Goal: Book appointment/travel/reservation

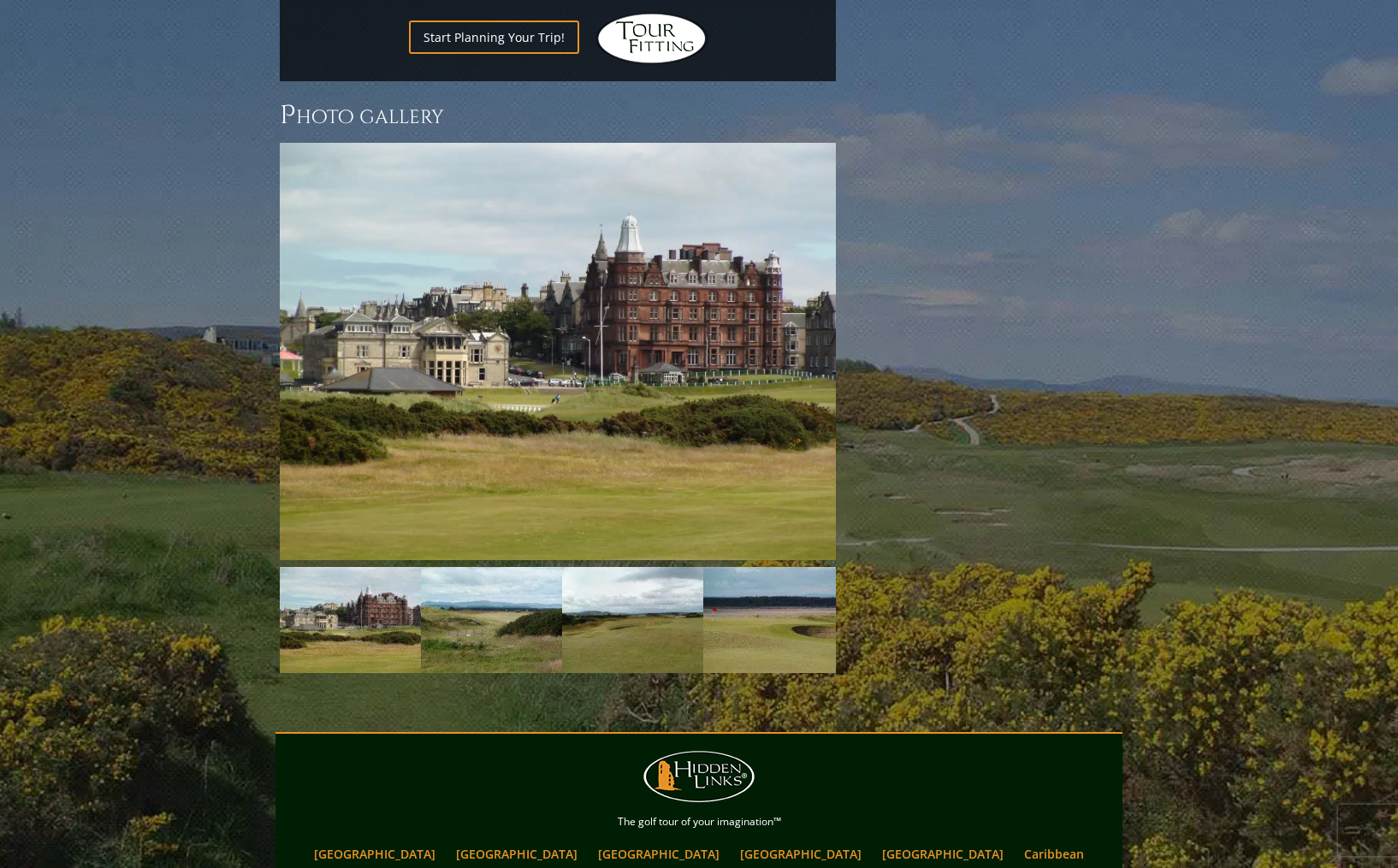
scroll to position [2320, 0]
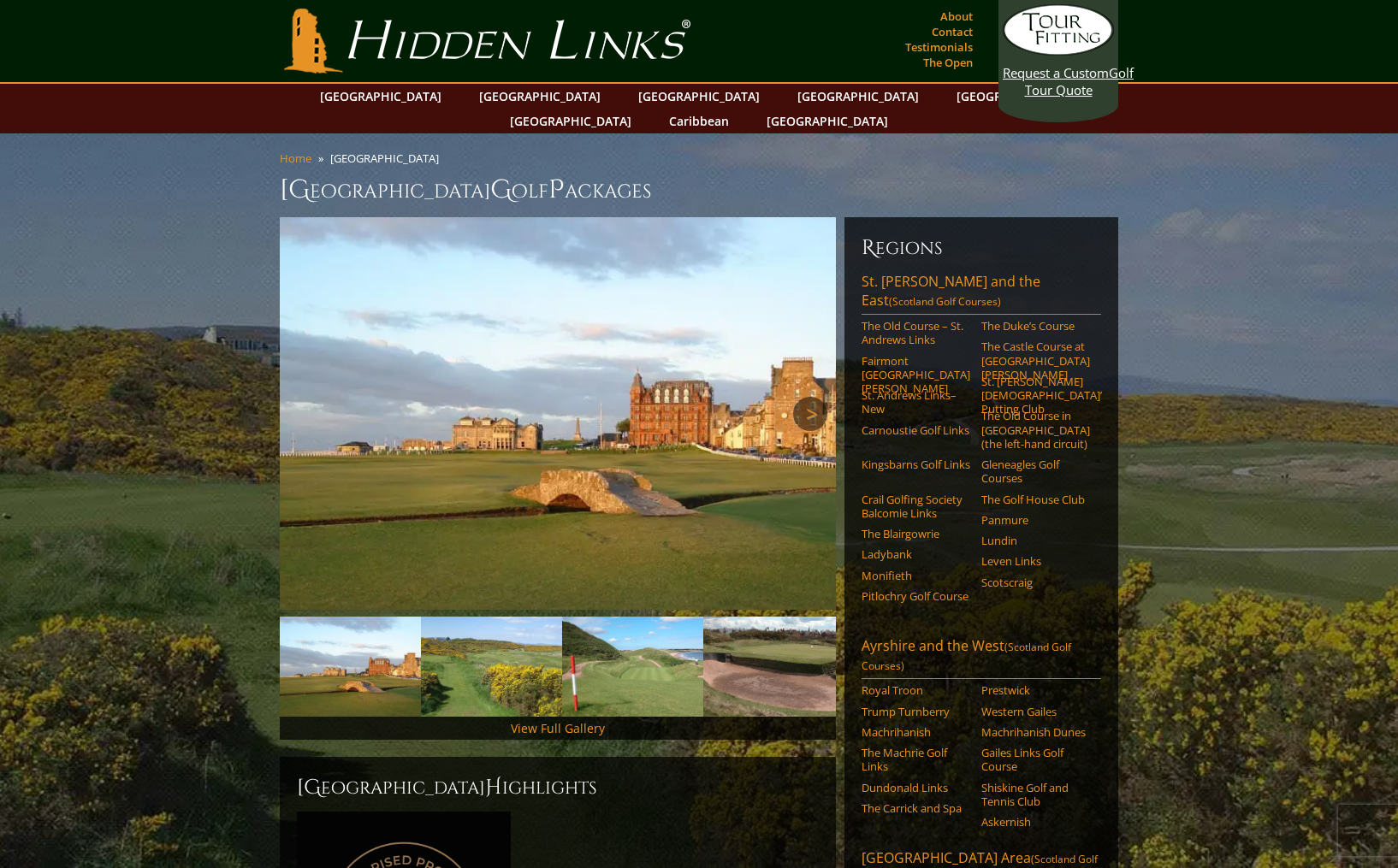
click at [819, 397] on link "Next" at bounding box center [810, 413] width 35 height 35
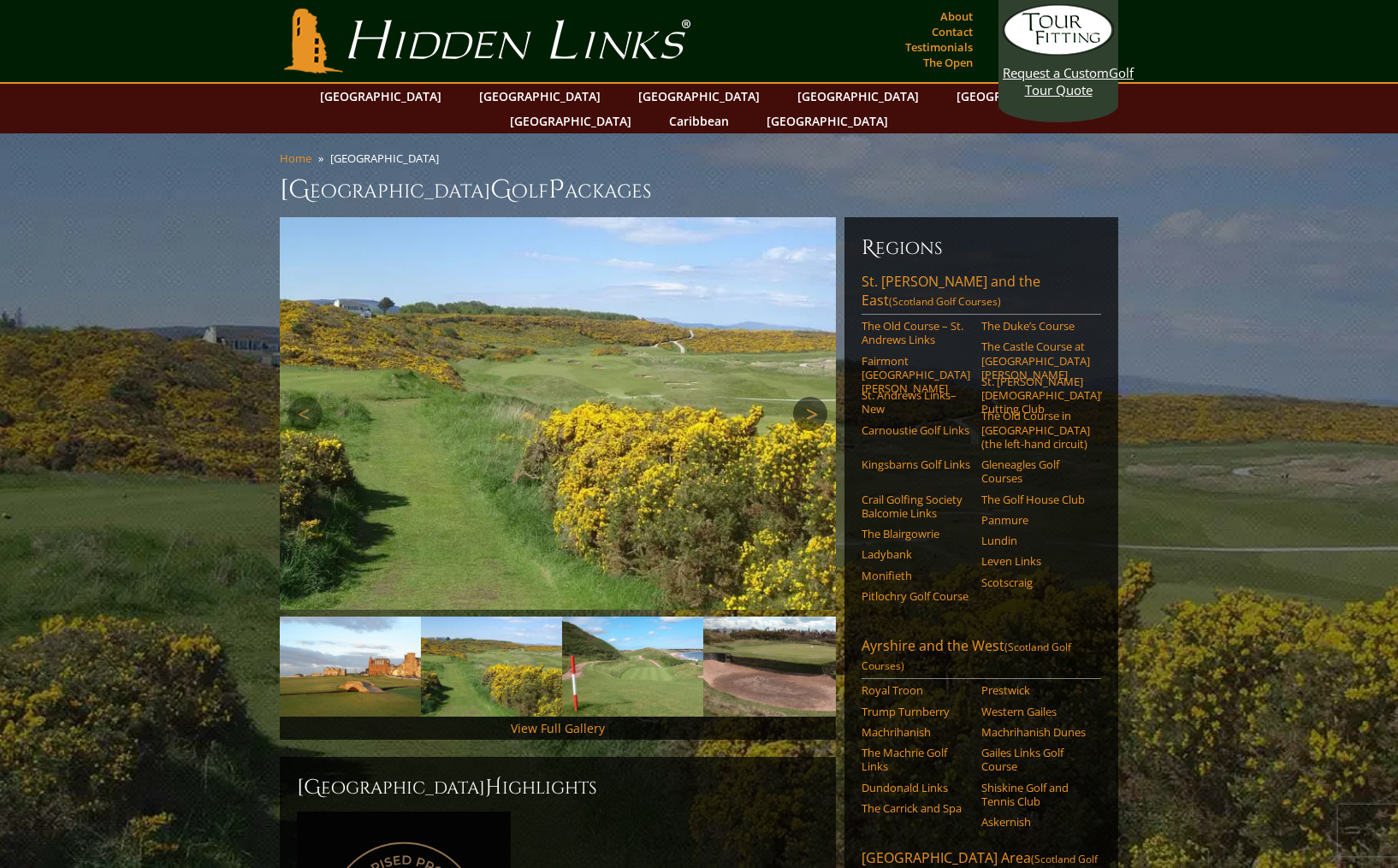
click at [819, 397] on link "Next" at bounding box center [810, 413] width 35 height 35
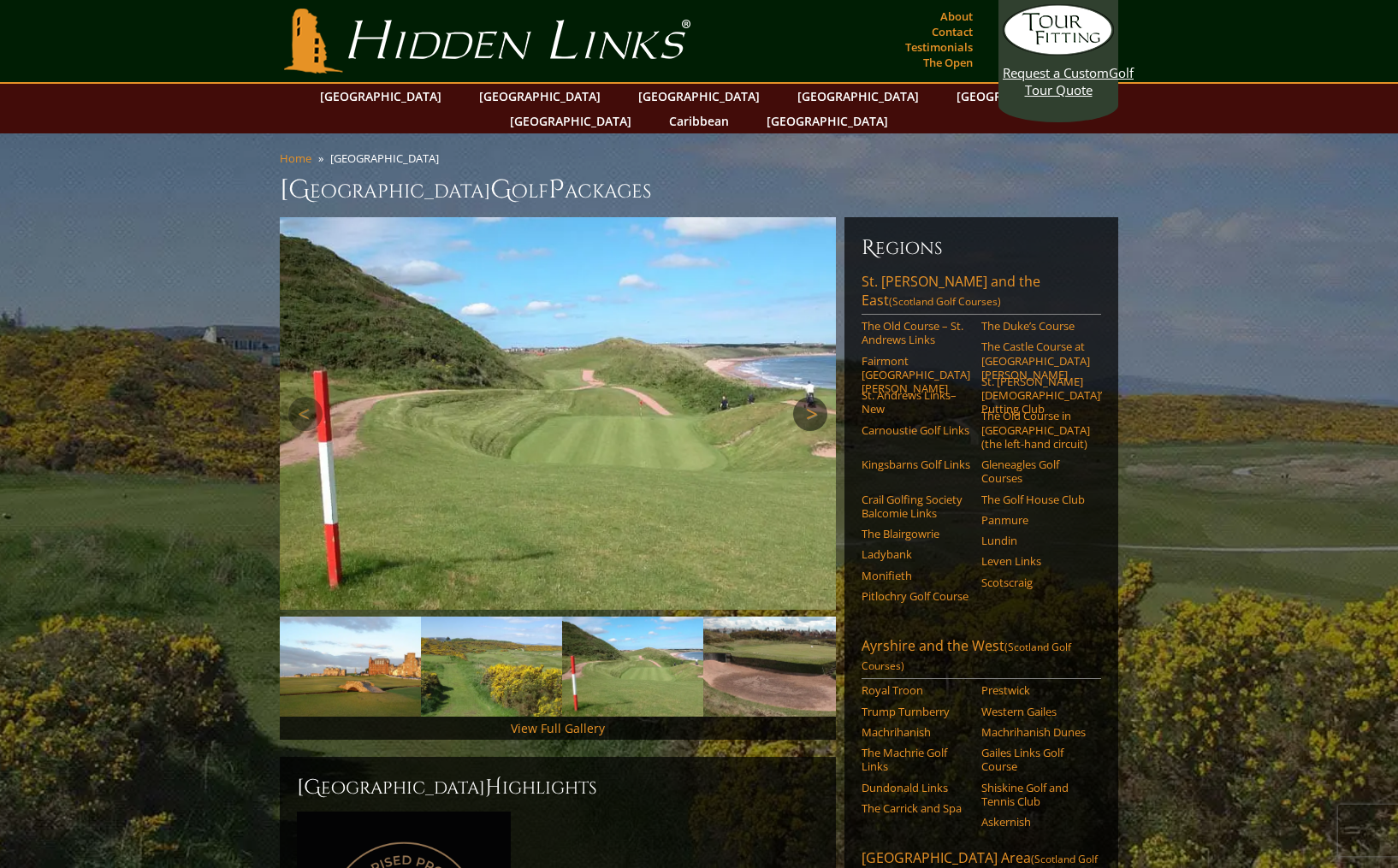
click at [819, 397] on link "Next" at bounding box center [810, 413] width 35 height 35
